Goal: Task Accomplishment & Management: Use online tool/utility

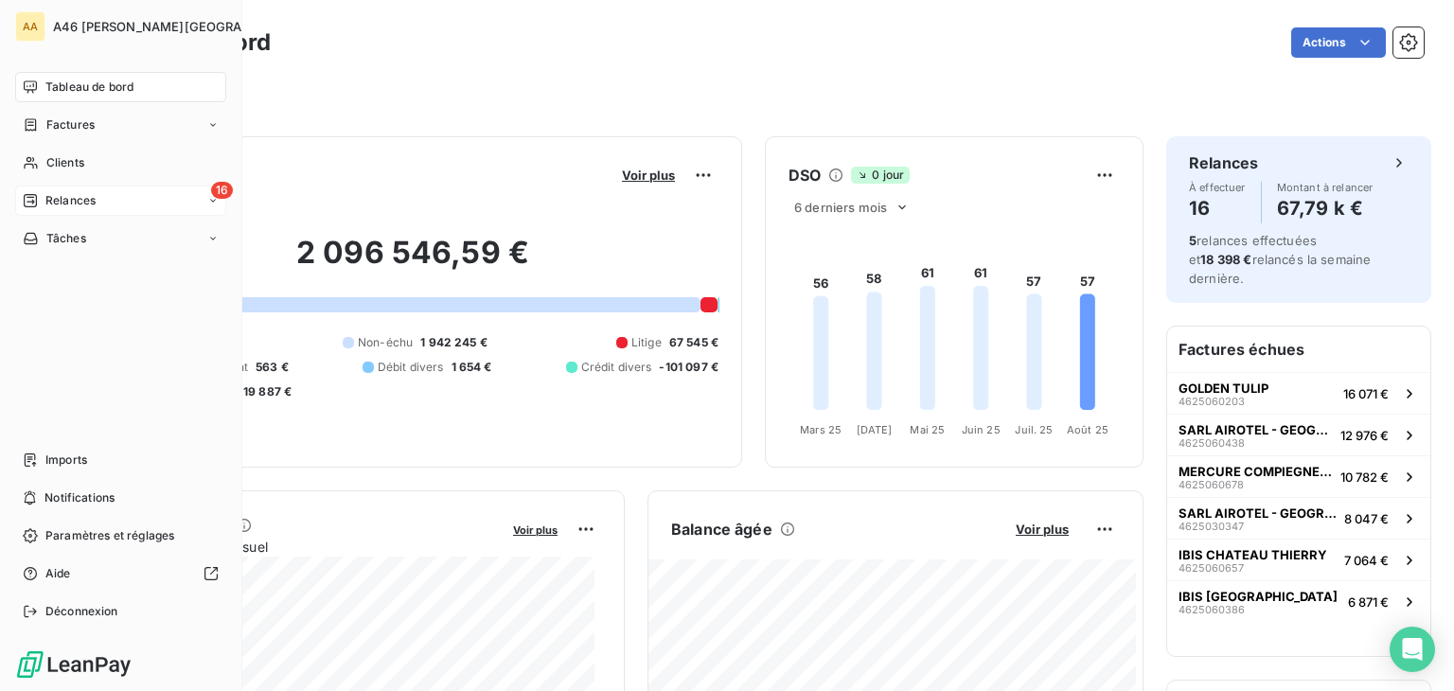
click at [75, 195] on span "Relances" at bounding box center [70, 200] width 50 height 17
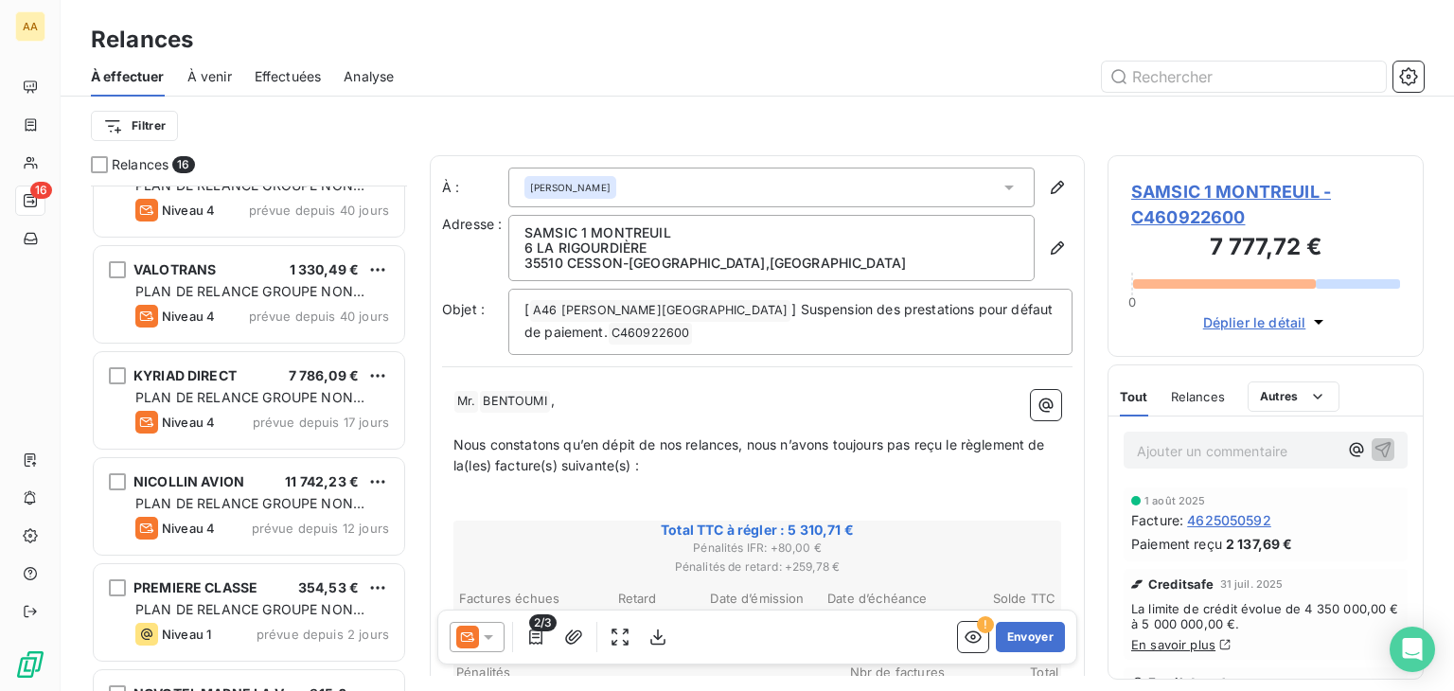
scroll to position [379, 0]
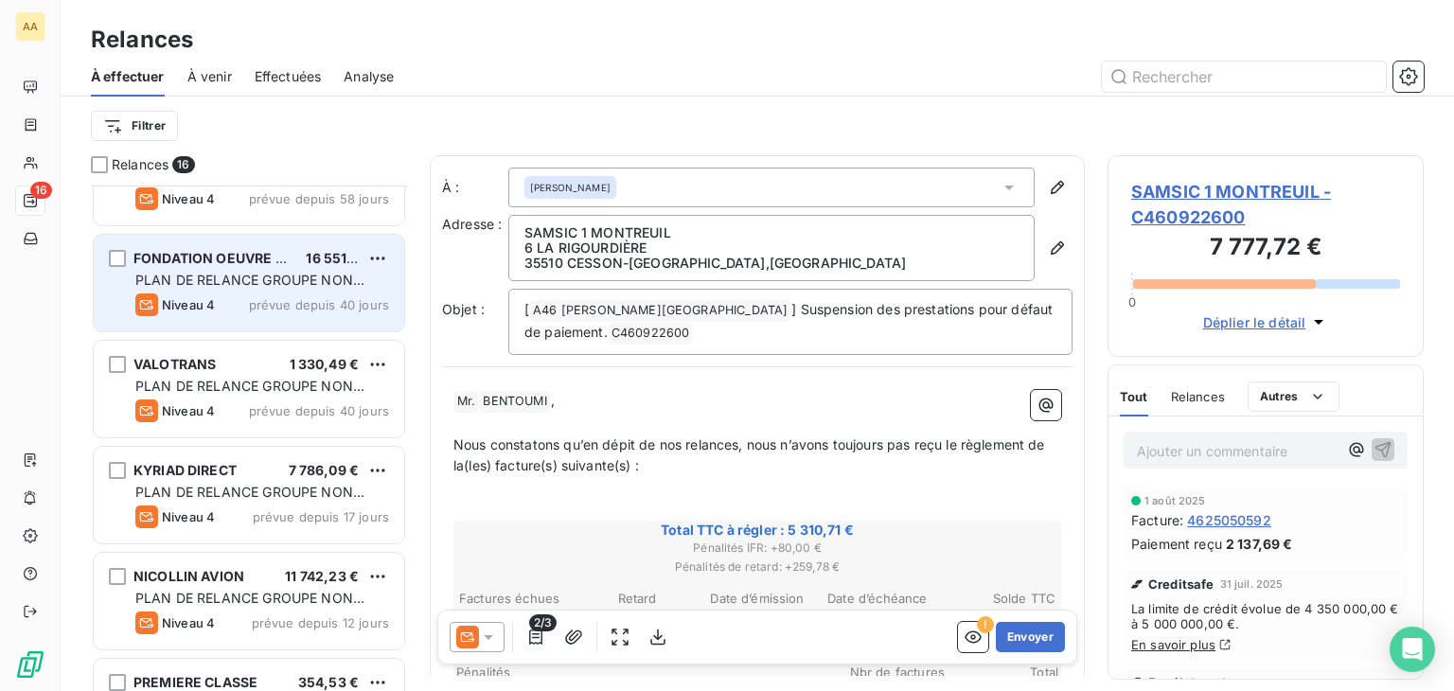
click at [284, 288] on div "PLAN DE RELANCE GROUPE NON AUTOMATIQUE" at bounding box center [262, 280] width 254 height 19
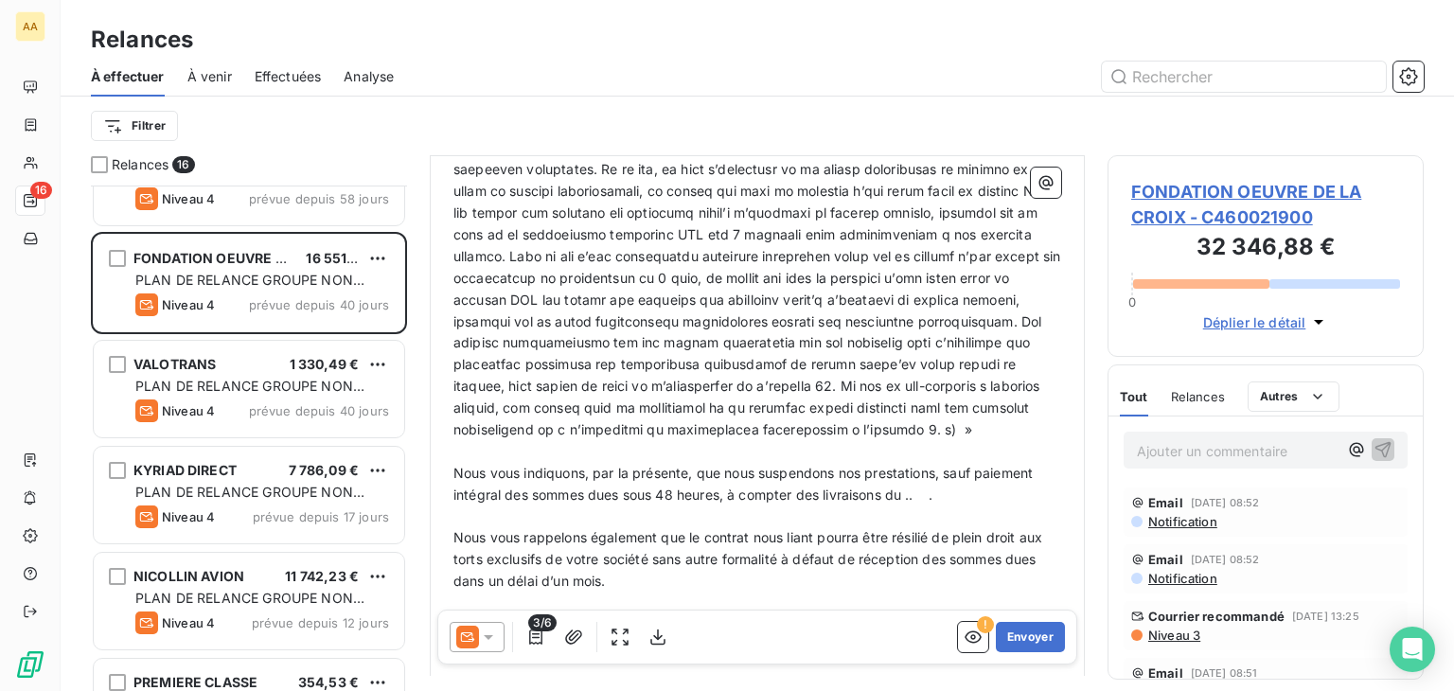
scroll to position [855, 0]
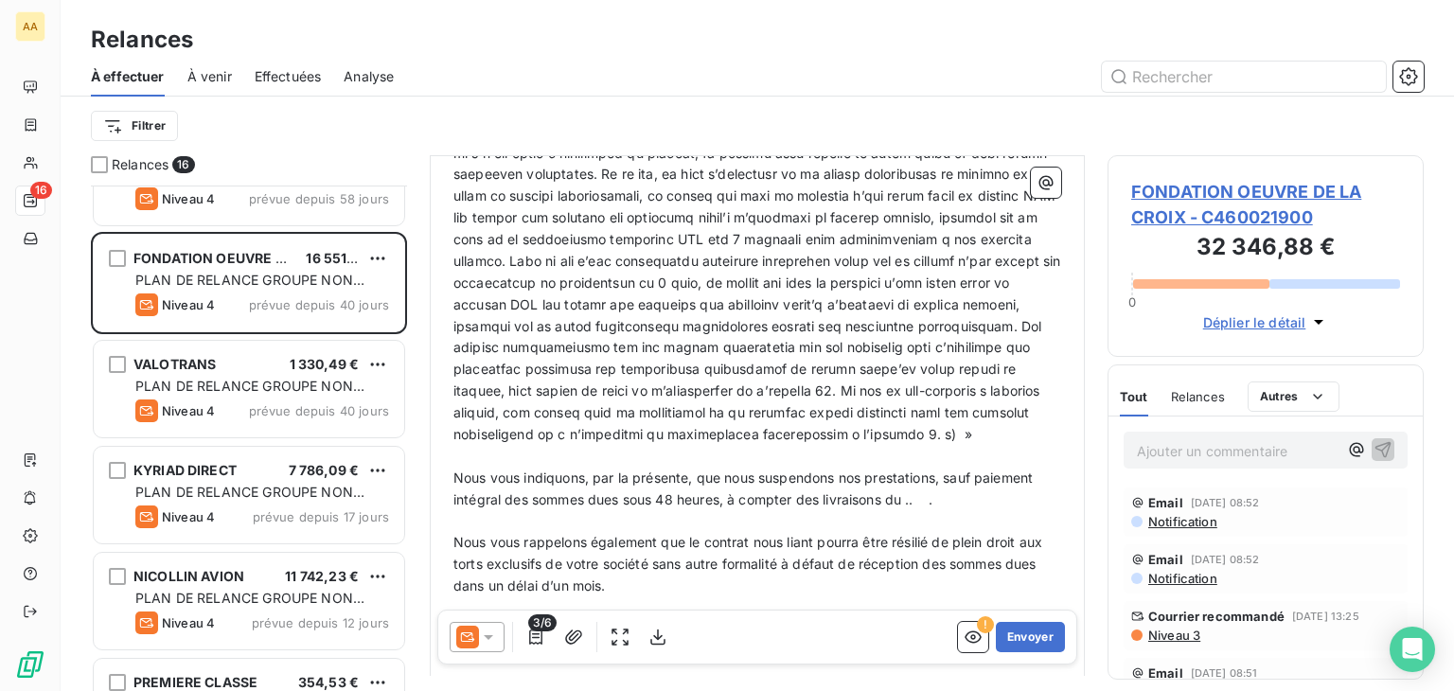
click at [911, 497] on span "Nous vous indiquons, par la présente, que nous suspendons nos prestations, sauf…" at bounding box center [744, 488] width 583 height 38
click at [656, 633] on icon "button" at bounding box center [657, 636] width 19 height 19
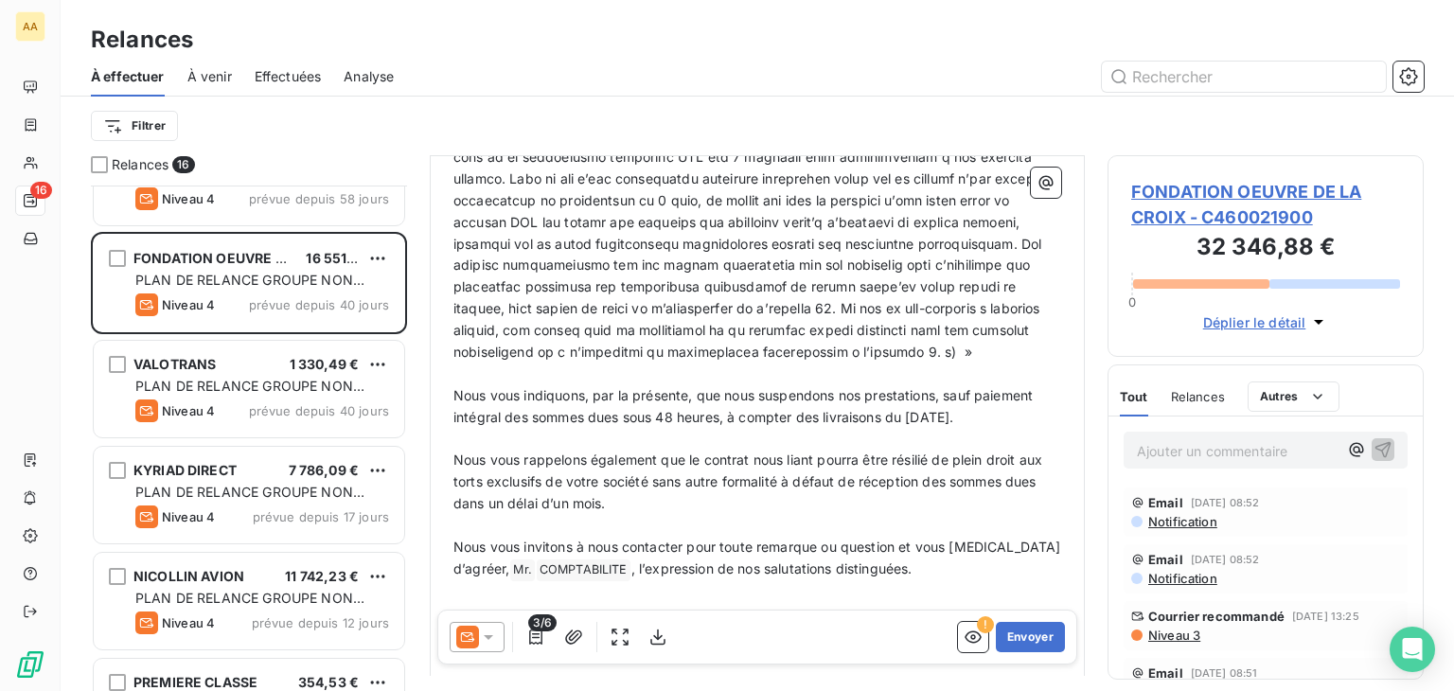
scroll to position [1044, 0]
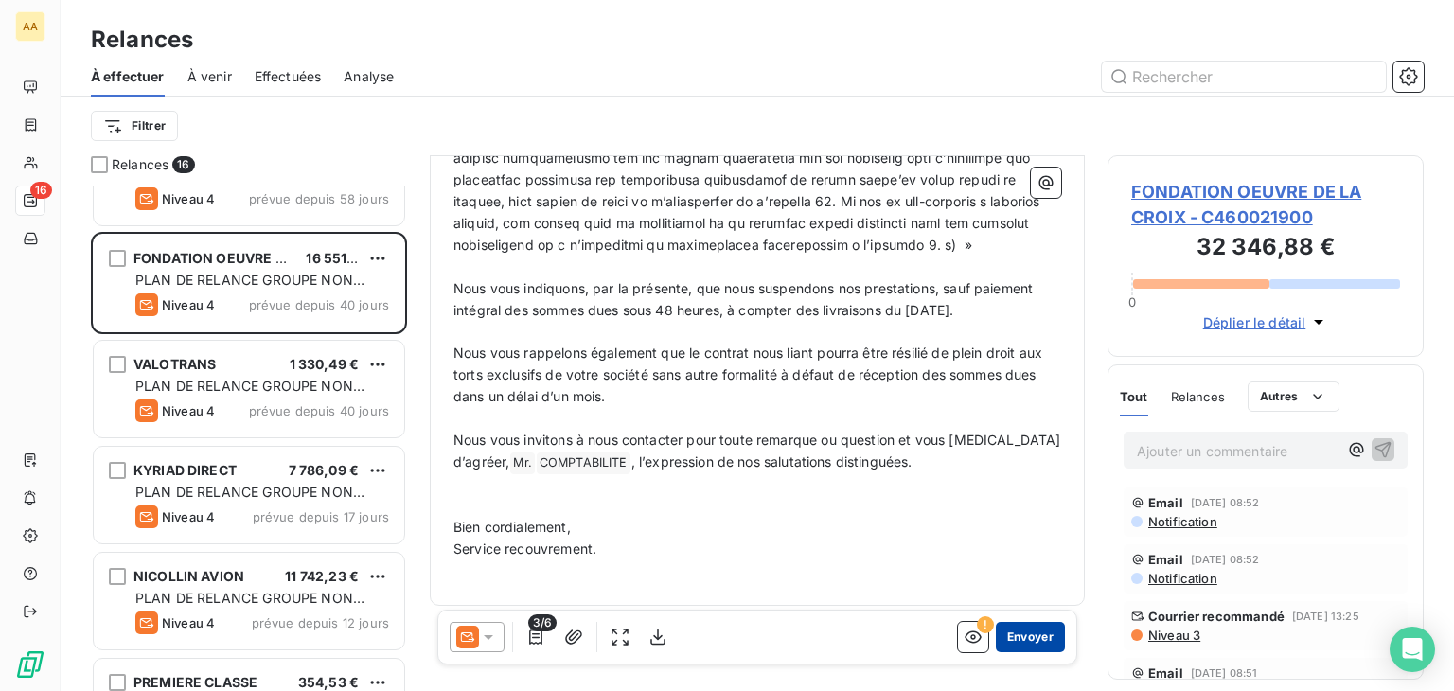
click at [1016, 636] on button "Envoyer" at bounding box center [1030, 637] width 69 height 30
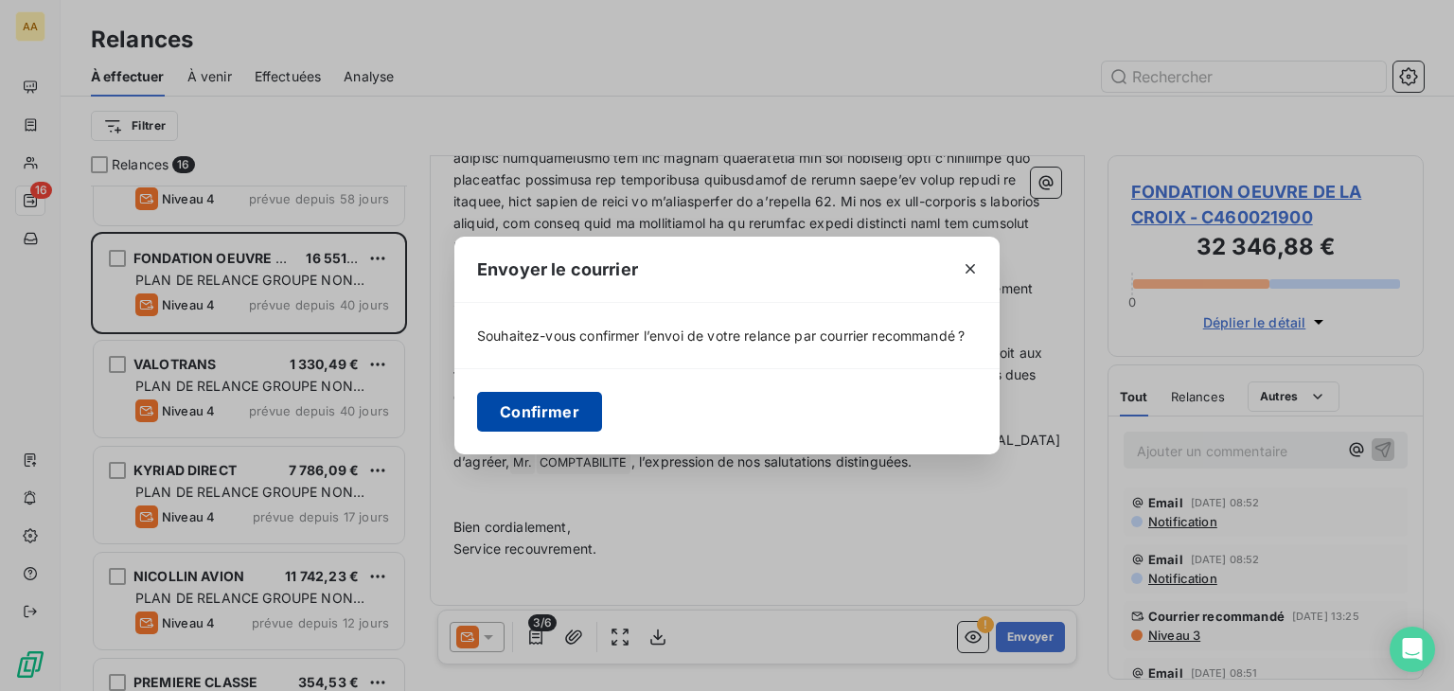
click at [532, 417] on button "Confirmer" at bounding box center [539, 412] width 125 height 40
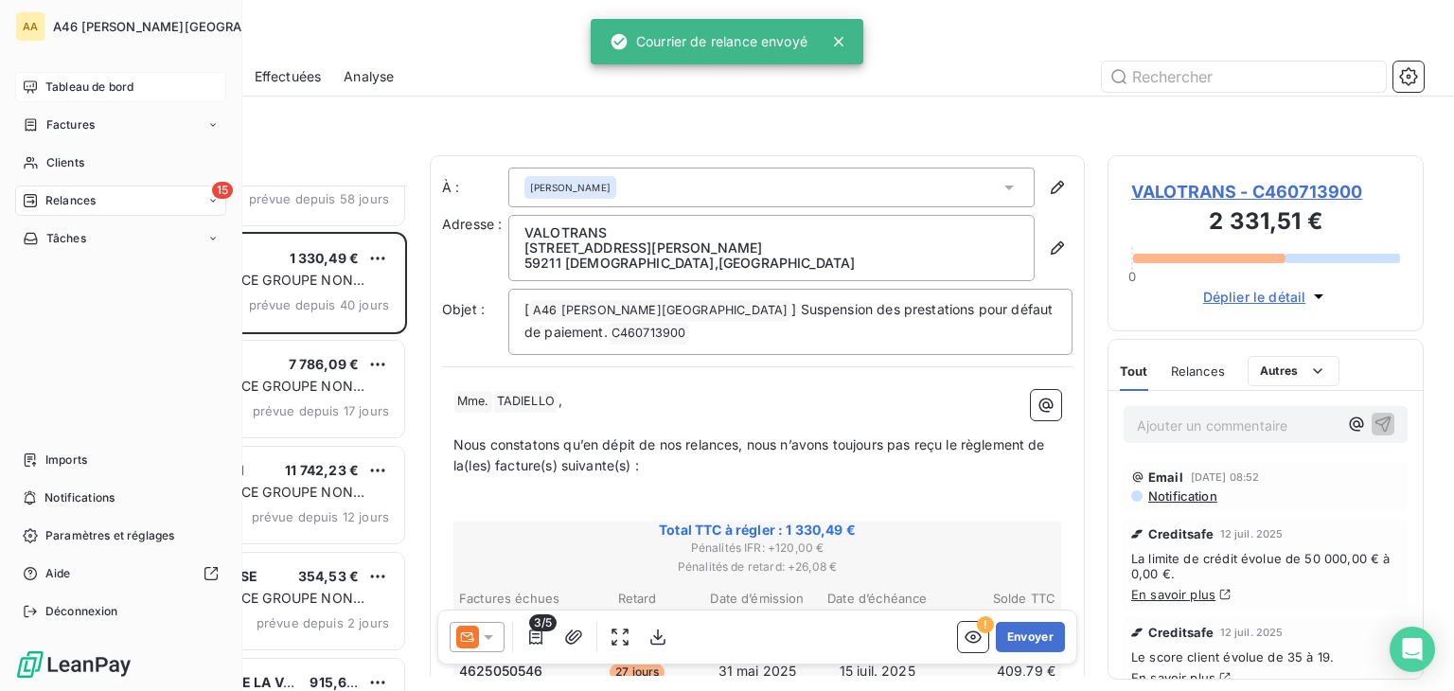
click at [92, 84] on span "Tableau de bord" at bounding box center [89, 87] width 88 height 17
